Goal: Information Seeking & Learning: Check status

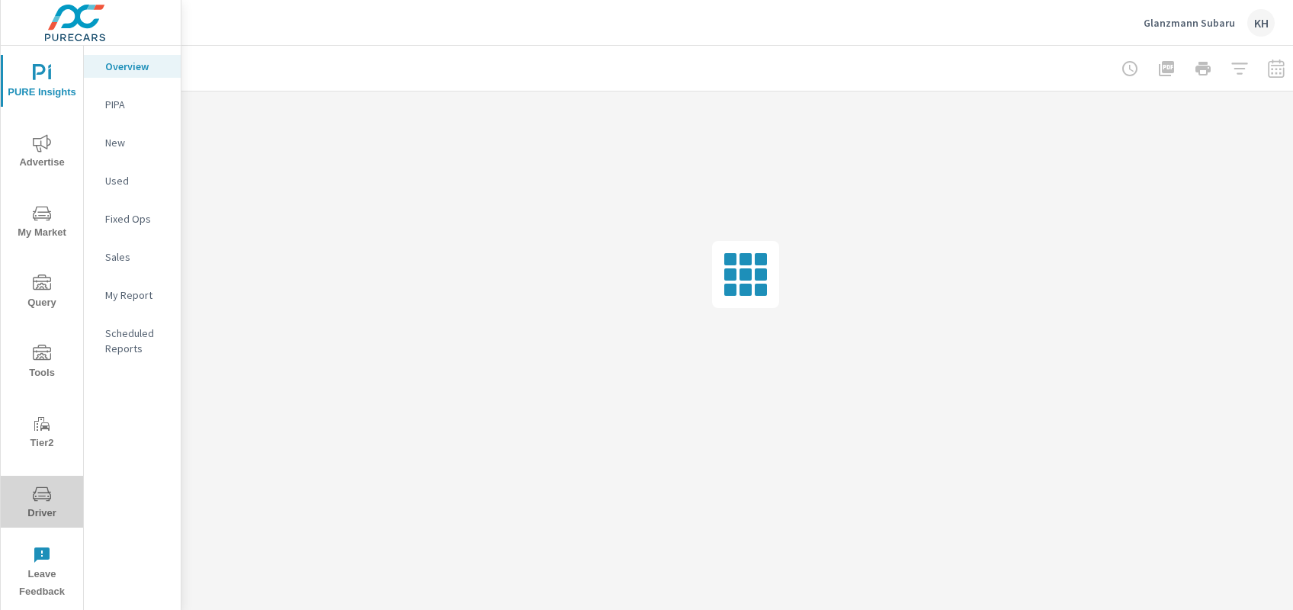
click at [56, 496] on span "Driver" at bounding box center [41, 503] width 73 height 37
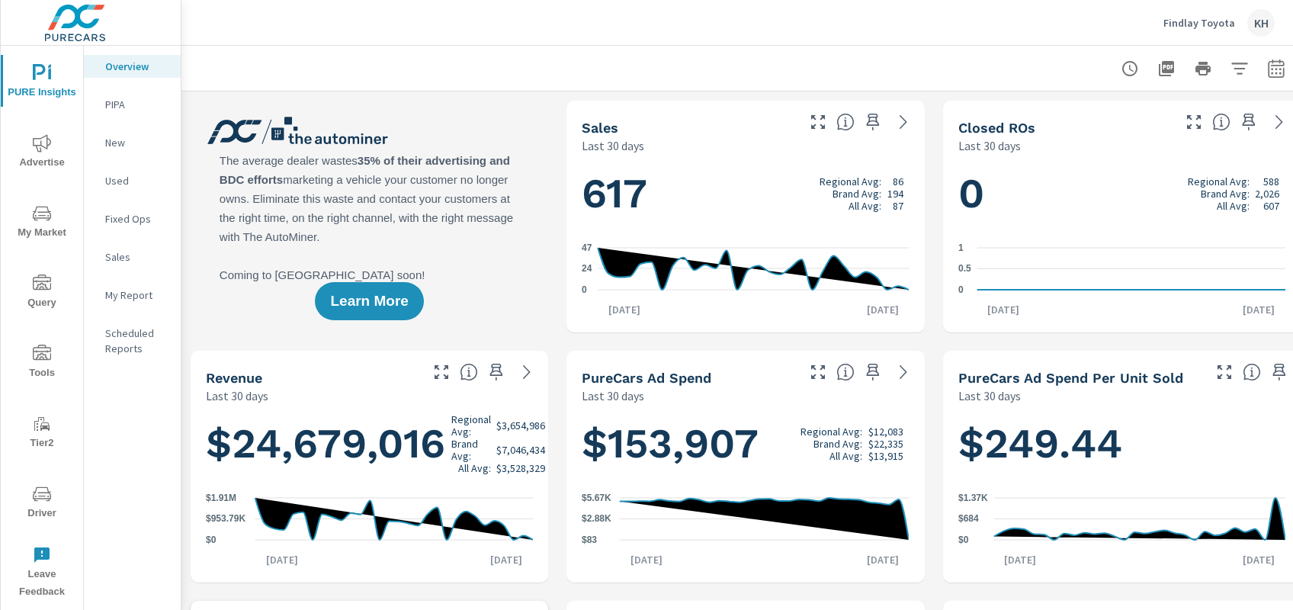
click at [51, 500] on span "Driver" at bounding box center [41, 503] width 73 height 37
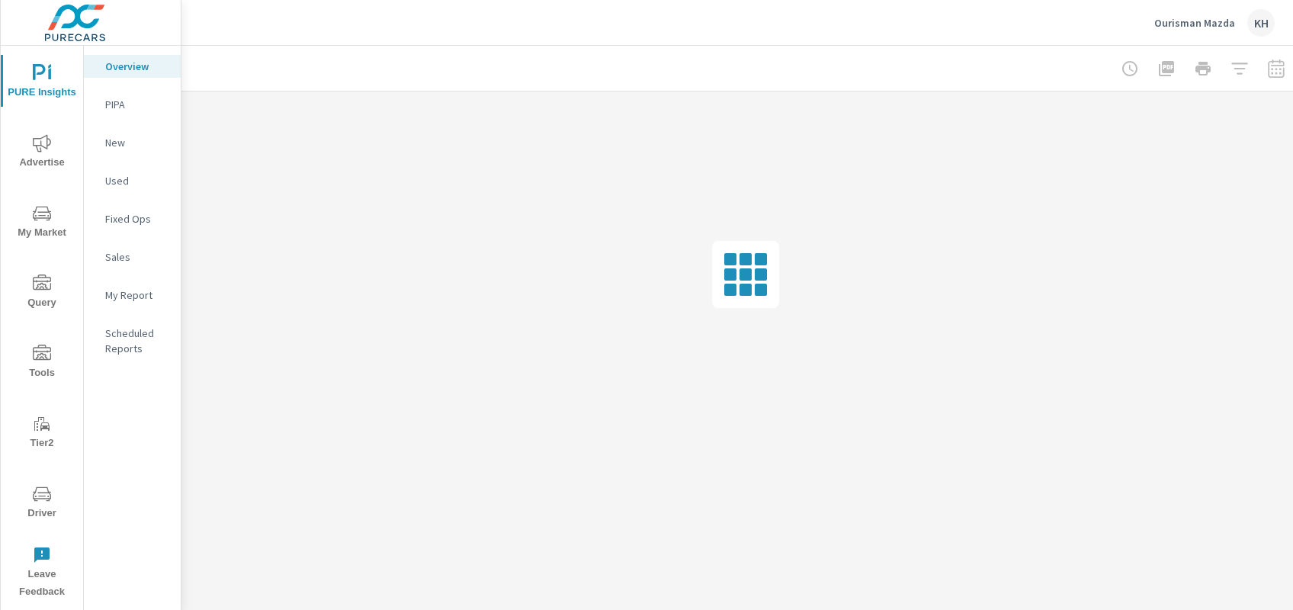
click at [41, 493] on icon "nav menu" at bounding box center [42, 494] width 18 height 18
click at [47, 499] on icon "nav menu" at bounding box center [42, 494] width 18 height 14
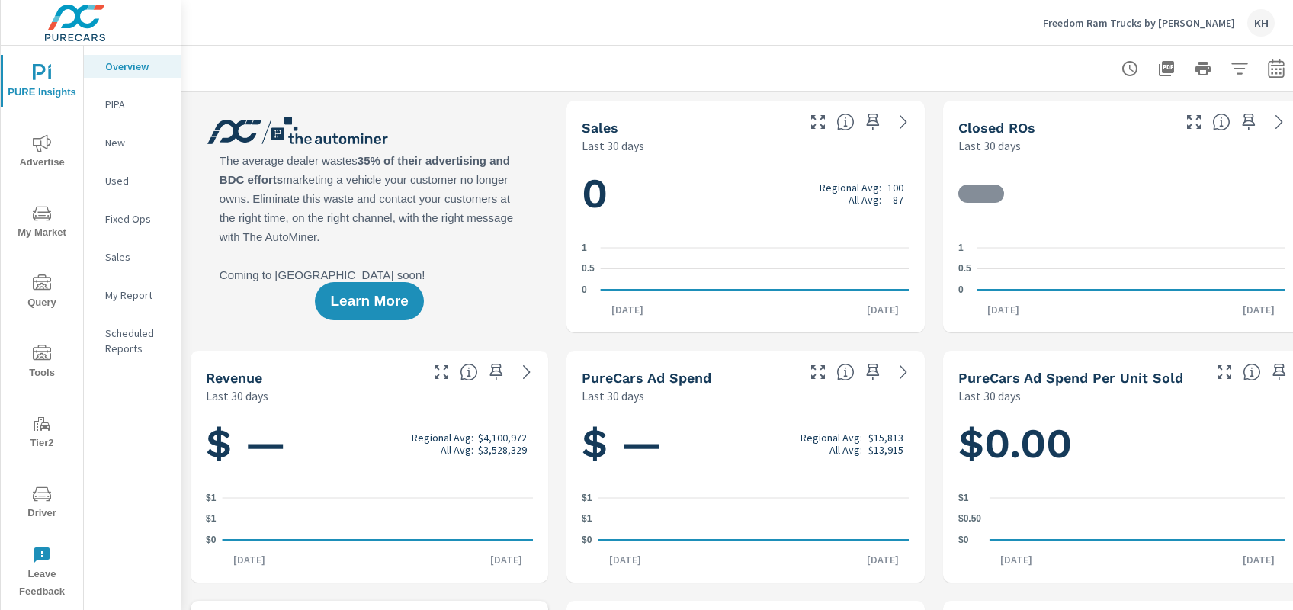
click at [34, 503] on icon "nav menu" at bounding box center [42, 494] width 18 height 18
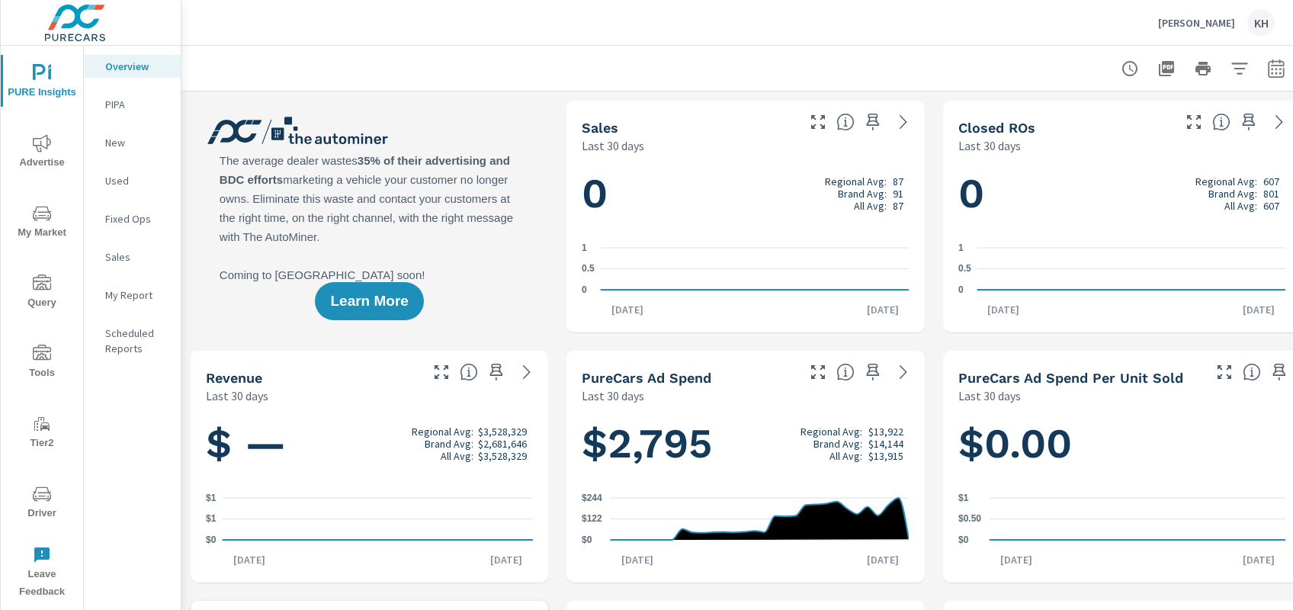
click at [27, 497] on span "Driver" at bounding box center [41, 503] width 73 height 37
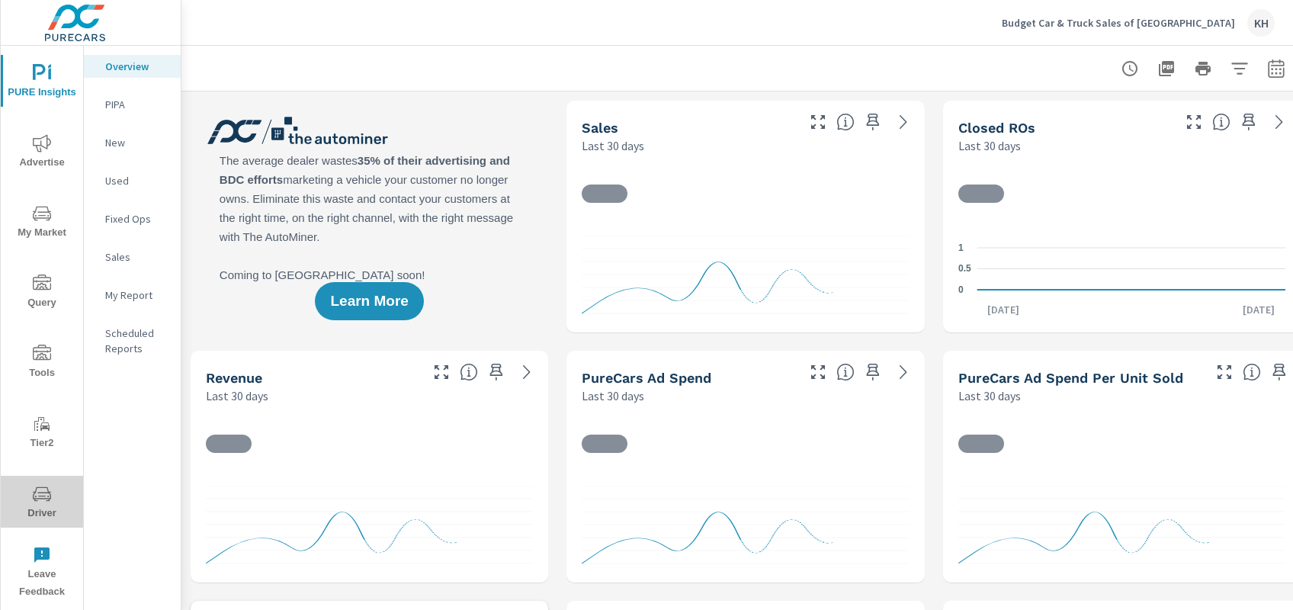
click at [36, 501] on icon "nav menu" at bounding box center [42, 494] width 18 height 18
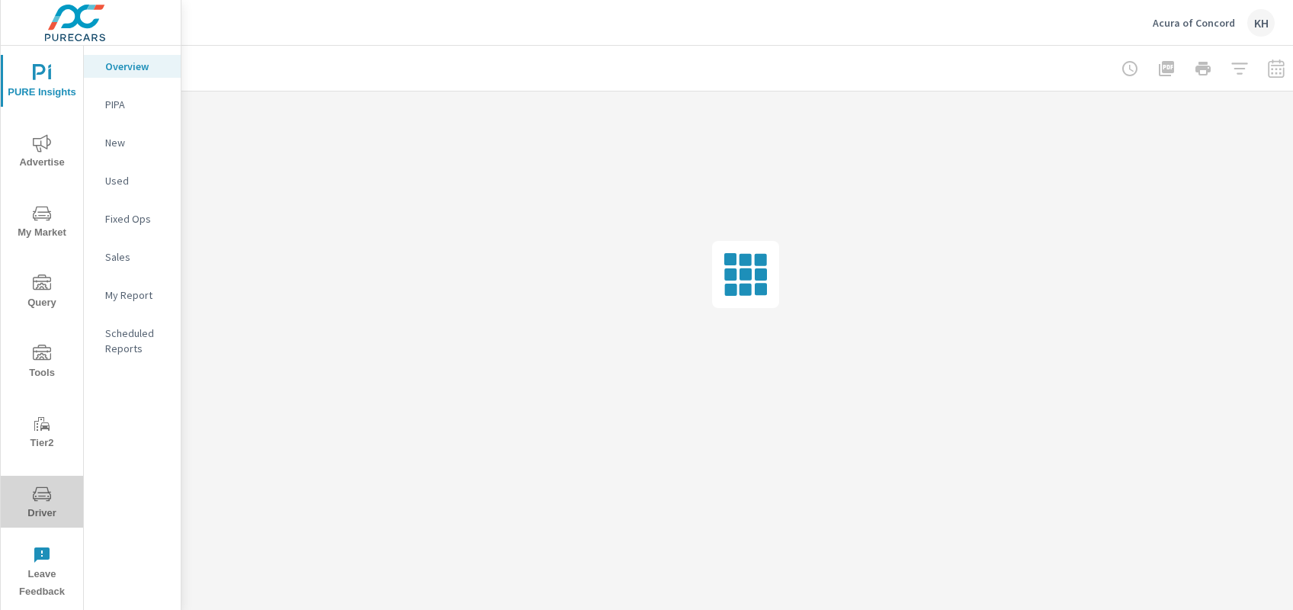
click at [39, 486] on icon "nav menu" at bounding box center [42, 494] width 18 height 18
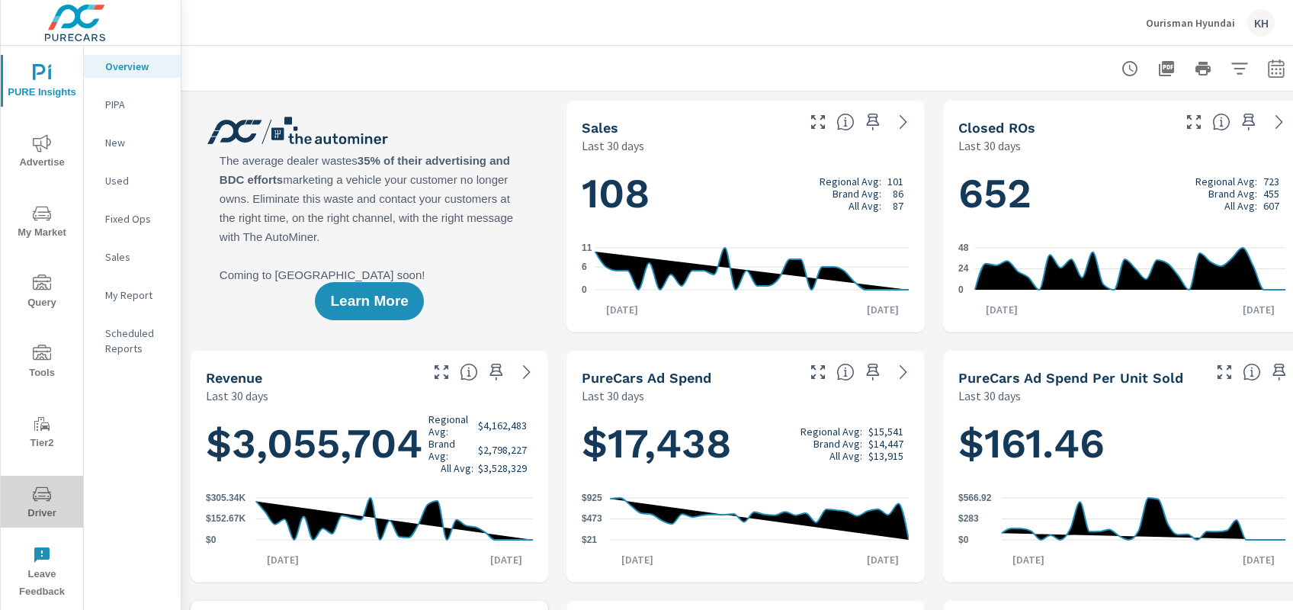
click at [36, 490] on icon "nav menu" at bounding box center [42, 494] width 18 height 14
